Goal: Transaction & Acquisition: Purchase product/service

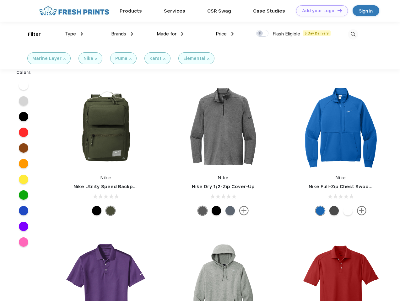
scroll to position [0, 0]
click at [319, 11] on link "Add your Logo Design Tool" at bounding box center [322, 10] width 52 height 11
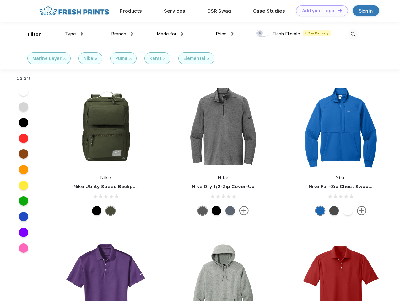
click at [0, 0] on div "Design Tool" at bounding box center [0, 0] width 0 height 0
click at [337, 10] on link "Add your Logo Design Tool" at bounding box center [322, 10] width 52 height 11
click at [30, 34] on div "Filter" at bounding box center [34, 34] width 13 height 7
click at [74, 34] on span "Type" at bounding box center [70, 34] width 11 height 6
click at [122, 34] on span "Brands" at bounding box center [118, 34] width 15 height 6
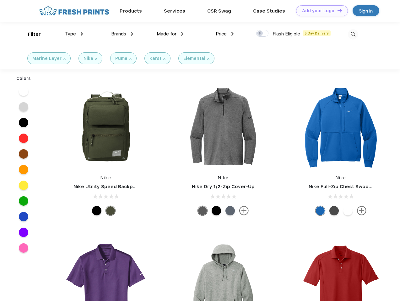
click at [170, 34] on span "Made for" at bounding box center [167, 34] width 20 height 6
click at [225, 34] on span "Price" at bounding box center [221, 34] width 11 height 6
click at [262, 34] on div at bounding box center [262, 33] width 12 height 7
click at [260, 34] on input "checkbox" at bounding box center [258, 32] width 4 height 4
click at [353, 34] on img at bounding box center [353, 34] width 10 height 10
